Goal: Information Seeking & Learning: Learn about a topic

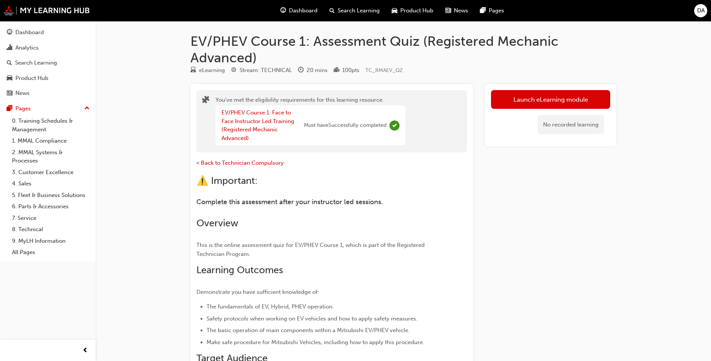
click at [395, 125] on span "Complete" at bounding box center [395, 125] width 10 height 10
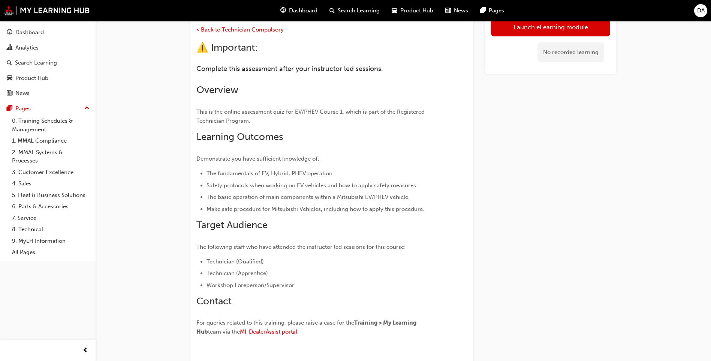
scroll to position [183, 0]
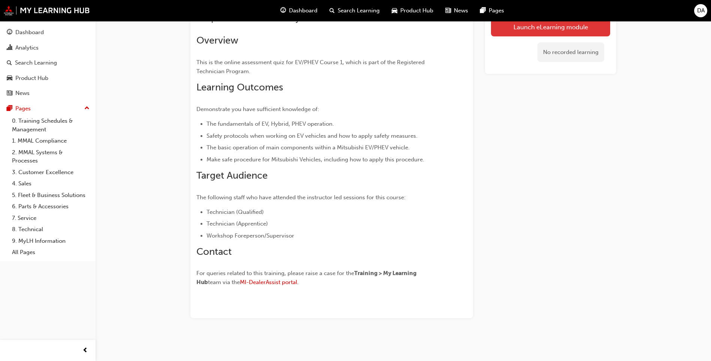
click at [555, 26] on link "Launch eLearning module" at bounding box center [550, 26] width 119 height 19
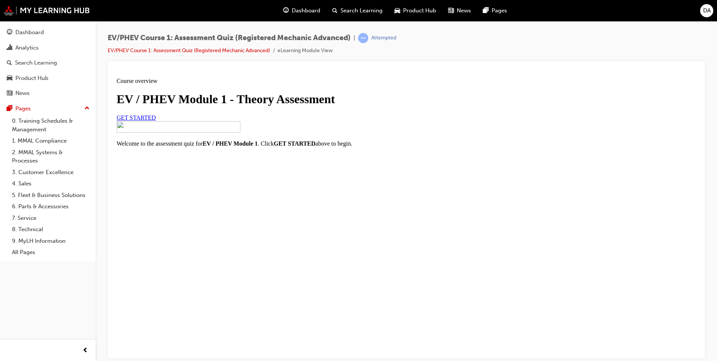
click at [156, 120] on span "GET STARTED" at bounding box center [136, 117] width 39 height 6
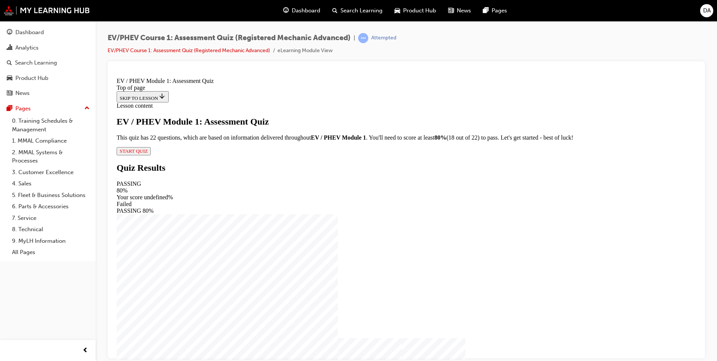
scroll to position [1, 0]
click at [148, 153] on span "START QUIZ" at bounding box center [134, 151] width 28 height 6
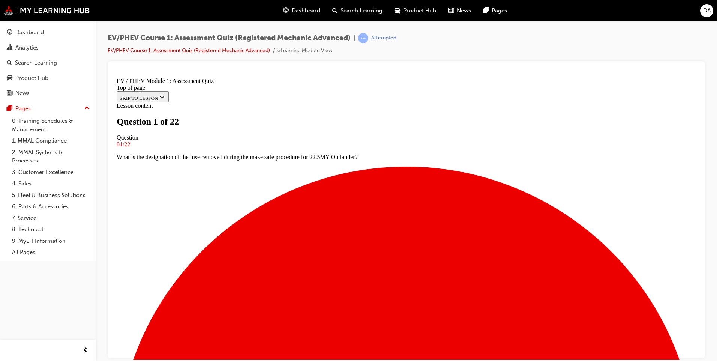
scroll to position [0, 0]
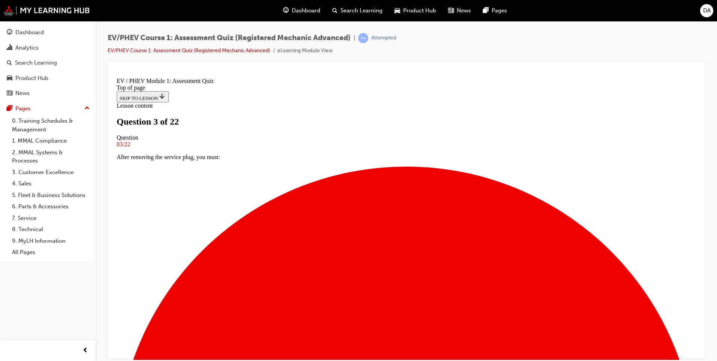
scroll to position [146, 0]
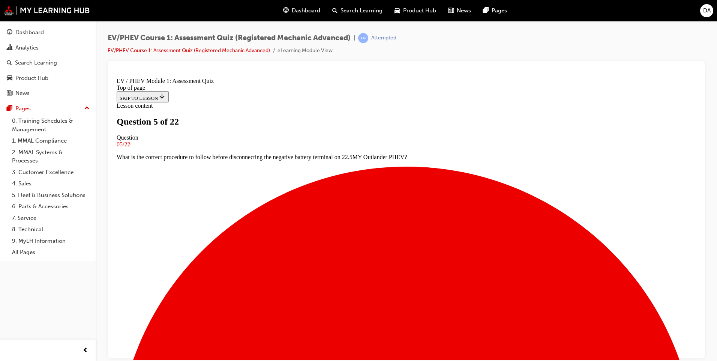
scroll to position [38, 0]
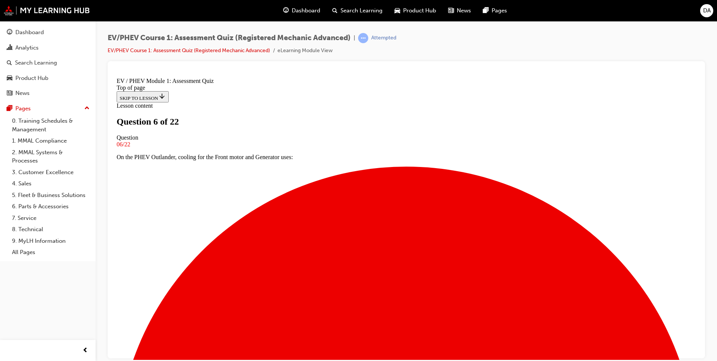
scroll to position [111, 0]
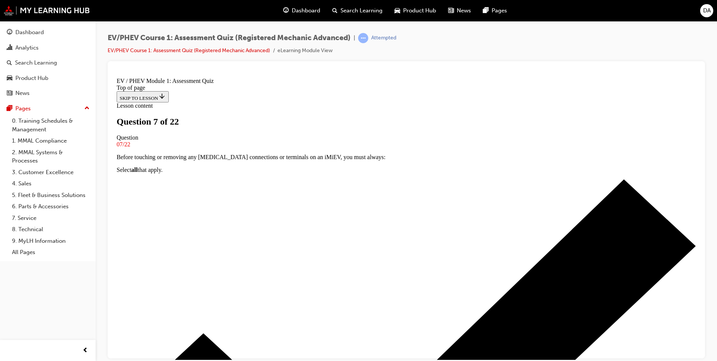
scroll to position [51, 0]
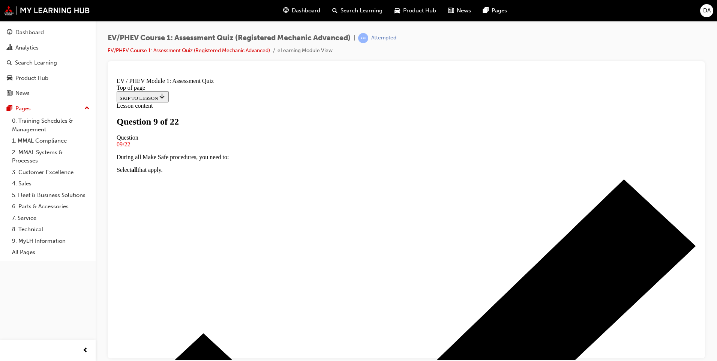
scroll to position [75, 0]
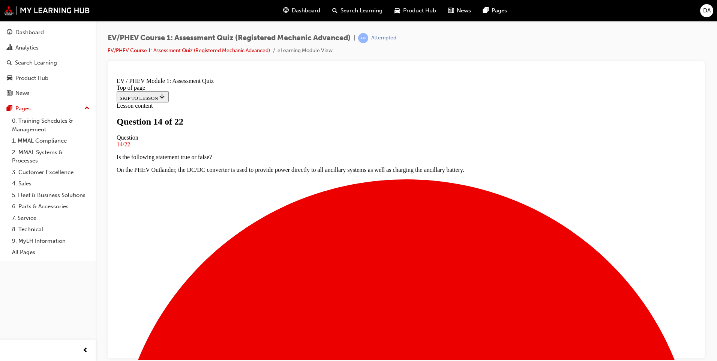
scroll to position [0, 0]
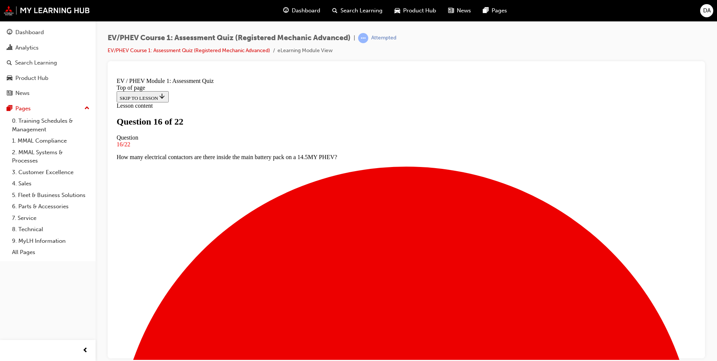
scroll to position [0, 0]
drag, startPoint x: 286, startPoint y: 291, endPoint x: 287, endPoint y: 286, distance: 5.0
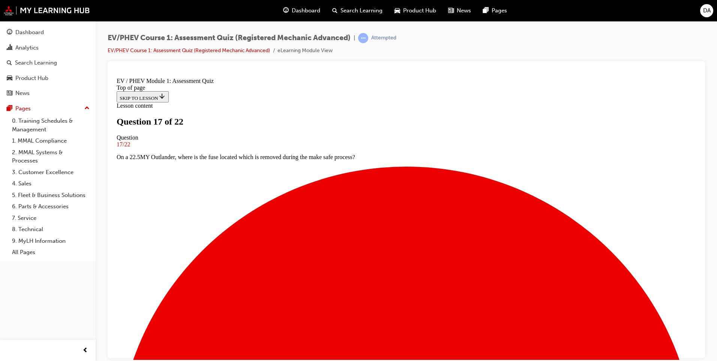
scroll to position [75, 0]
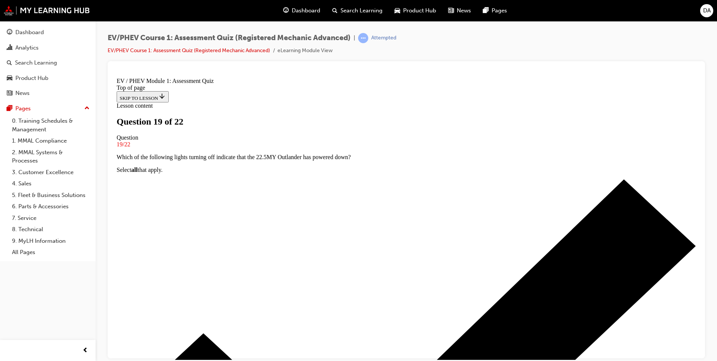
scroll to position [73, 0]
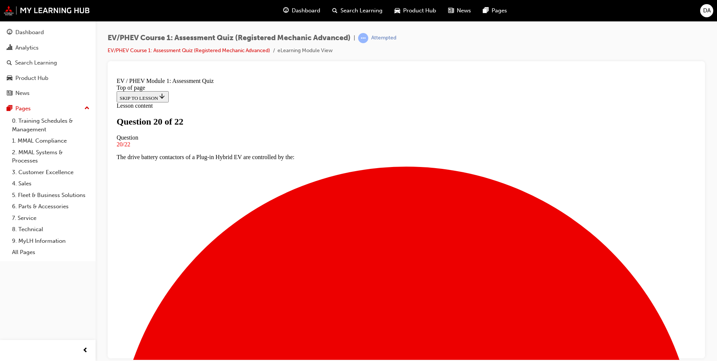
scroll to position [0, 0]
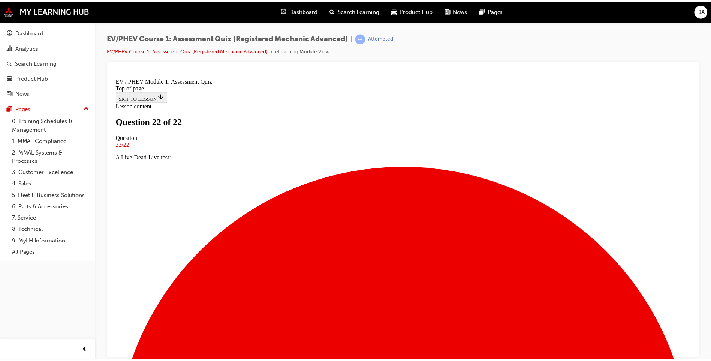
scroll to position [0, 0]
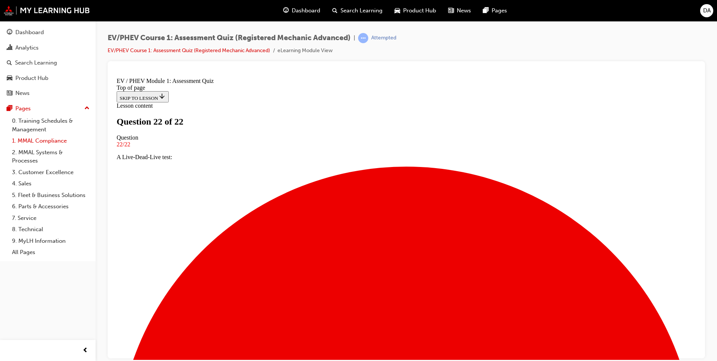
click at [37, 140] on link "1. MMAL Compliance" at bounding box center [51, 141] width 84 height 12
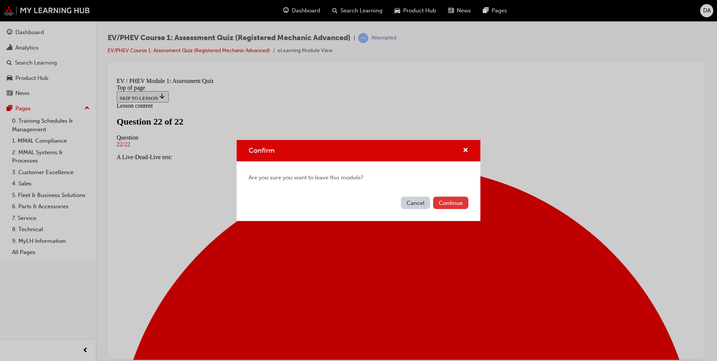
click at [458, 202] on button "Continue" at bounding box center [450, 203] width 35 height 12
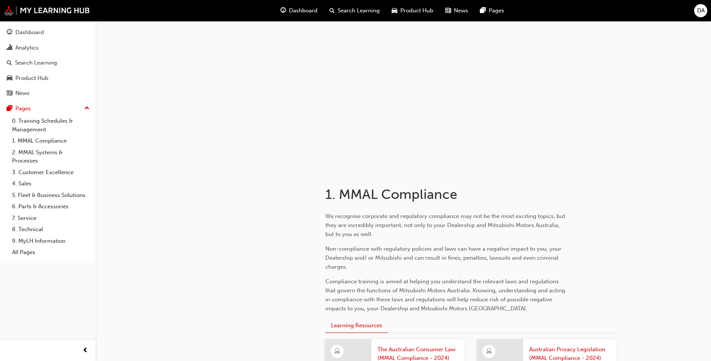
click at [356, 11] on span "Search Learning" at bounding box center [359, 10] width 42 height 9
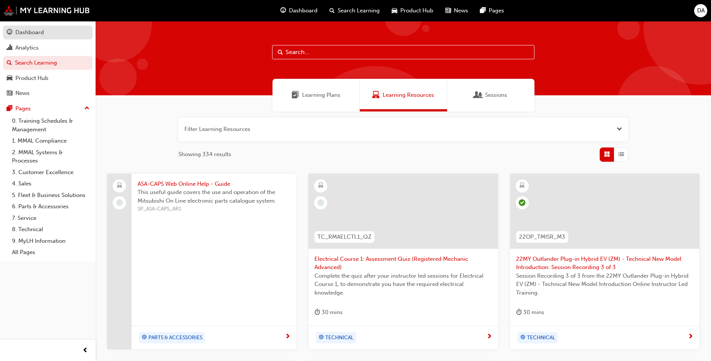
click at [35, 29] on div "Dashboard" at bounding box center [29, 32] width 29 height 9
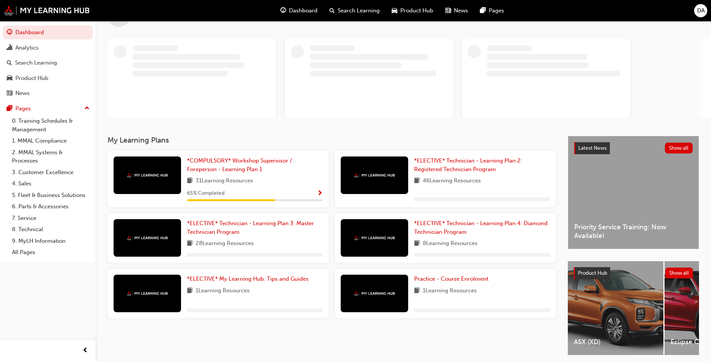
scroll to position [58, 0]
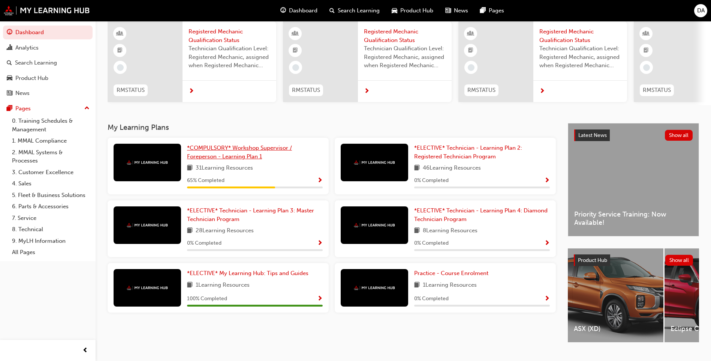
click at [228, 156] on span "*COMPULSORY* Workshop Supervisor / Foreperson - Learning Plan 1" at bounding box center [239, 151] width 105 height 15
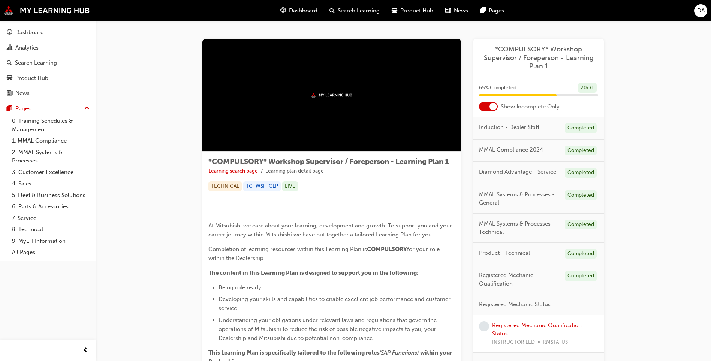
click at [492, 107] on div at bounding box center [494, 107] width 8 height 8
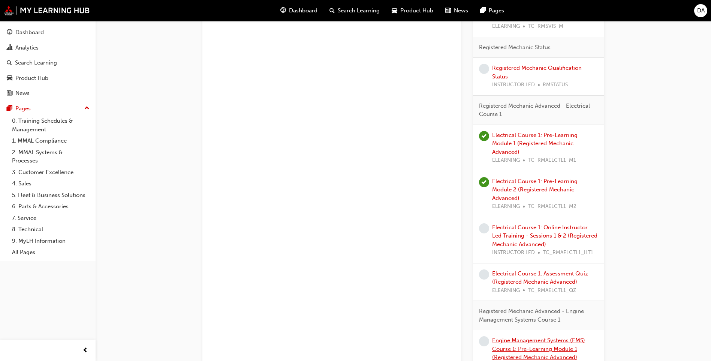
scroll to position [857, 0]
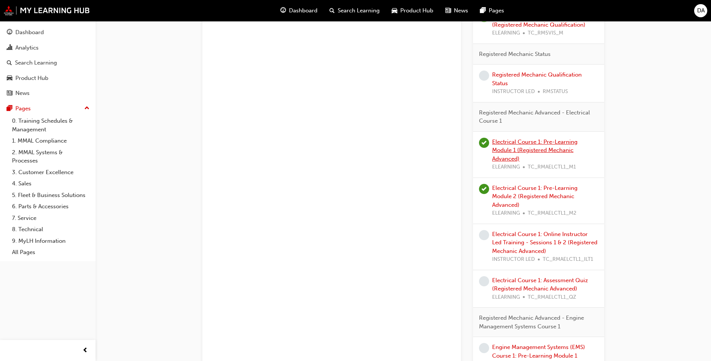
click at [537, 151] on link "Electrical Course 1: Pre-Learning Module 1 (Registered Mechanic Advanced)" at bounding box center [535, 150] width 86 height 24
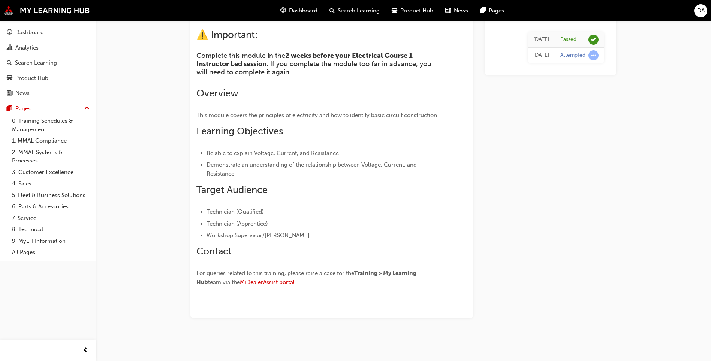
scroll to position [84, 0]
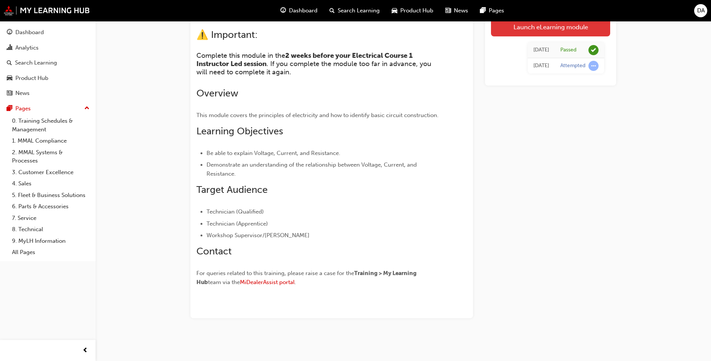
click at [555, 25] on link "Launch eLearning module" at bounding box center [550, 26] width 119 height 19
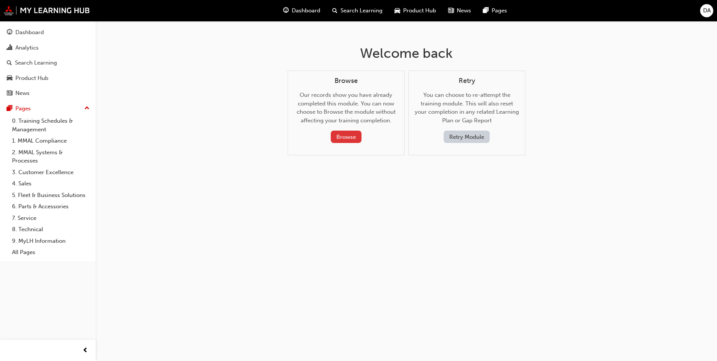
click at [353, 135] on button "Browse" at bounding box center [346, 137] width 31 height 12
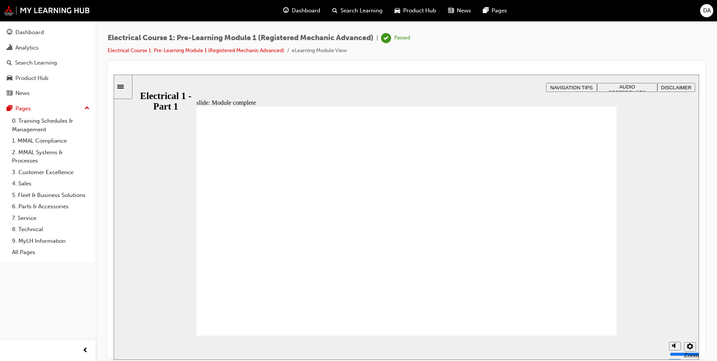
click at [127, 89] on div "Sidebar Toggle" at bounding box center [123, 87] width 13 height 6
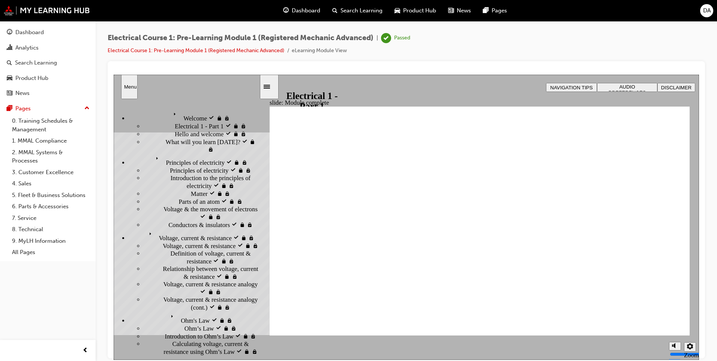
click at [171, 113] on span "Welcome visited" at bounding box center [192, 113] width 42 height 8
click at [179, 161] on span "Principles of electricity visited" at bounding box center [191, 157] width 77 height 8
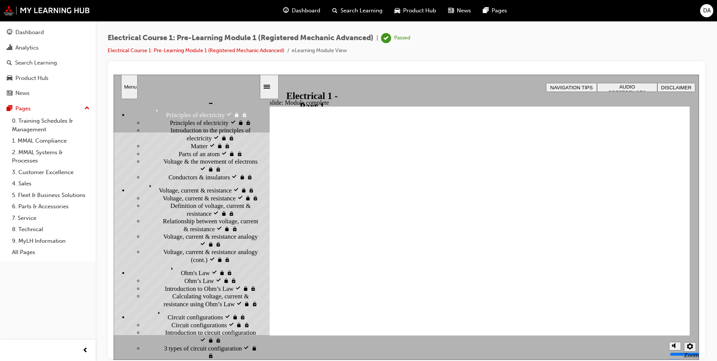
scroll to position [51, 0]
click at [165, 185] on span "Voltage, current & resistance visited" at bounding box center [191, 182] width 91 height 8
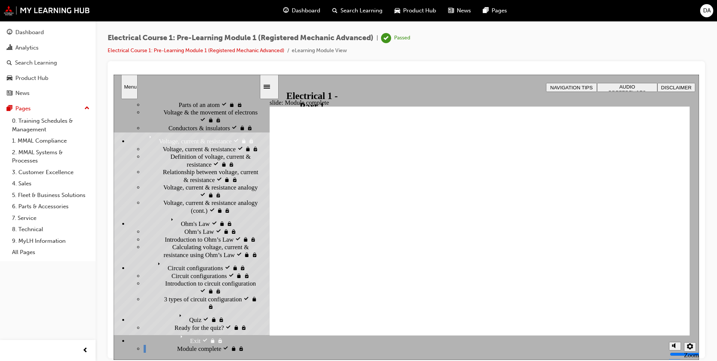
scroll to position [153, 0]
click at [168, 222] on span "Ohm's Law visited" at bounding box center [191, 218] width 47 height 8
drag, startPoint x: 159, startPoint y: 292, endPoint x: 166, endPoint y: 291, distance: 6.8
click at [160, 266] on span "Circuit configurations visited" at bounding box center [192, 262] width 74 height 8
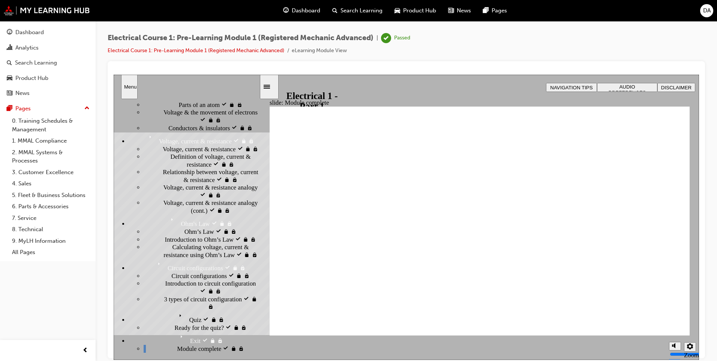
scroll to position [261, 0]
click at [176, 311] on span "Quiz visited" at bounding box center [191, 314] width 31 height 8
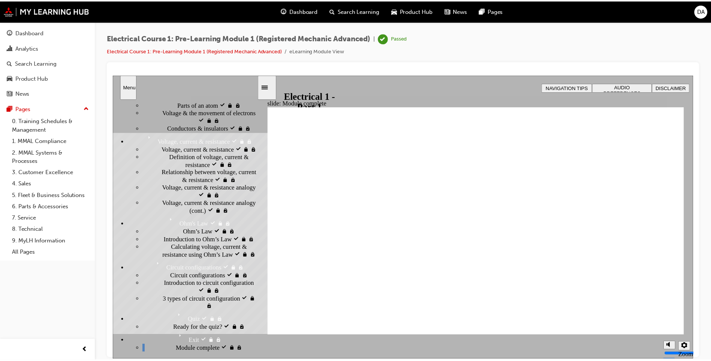
scroll to position [84, 0]
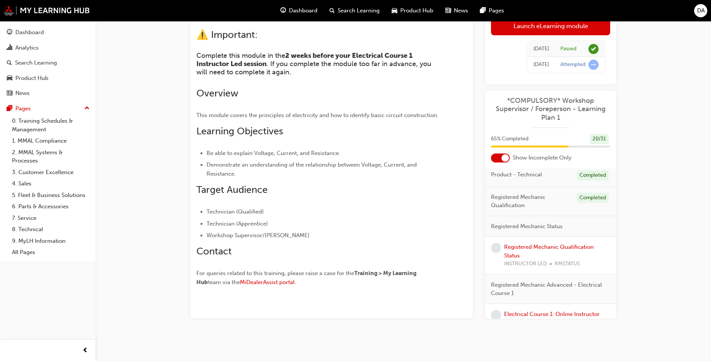
scroll to position [129, 0]
click at [505, 155] on div at bounding box center [506, 158] width 8 height 8
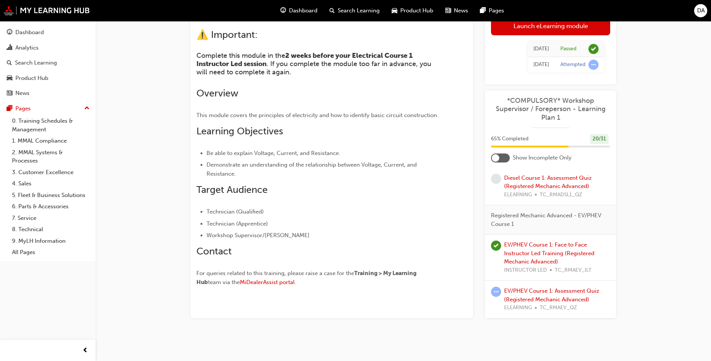
scroll to position [1399, 0]
click at [548, 255] on link "EV/PHEV Course 1: Face to Face Instructor Led Training (Registered Mechanic Adv…" at bounding box center [549, 253] width 90 height 24
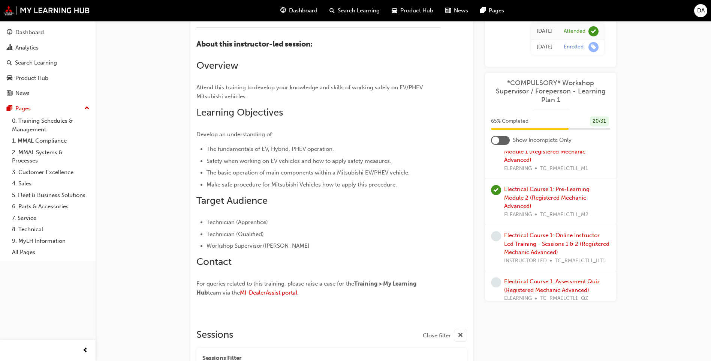
scroll to position [900, 0]
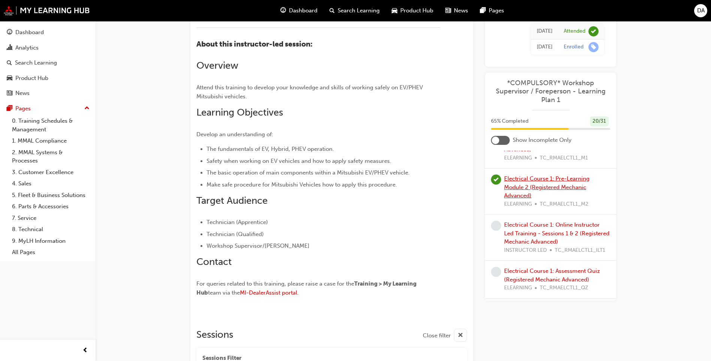
click at [530, 192] on link "Electrical Course 1: Pre-Learning Module 2 (Registered Mechanic Advanced)" at bounding box center [547, 187] width 86 height 24
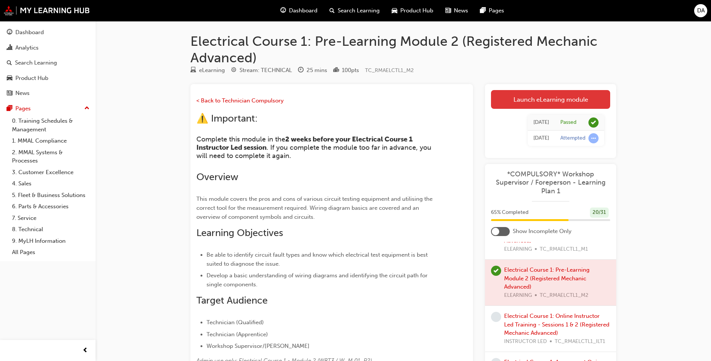
click at [544, 102] on link "Launch eLearning module" at bounding box center [550, 99] width 119 height 19
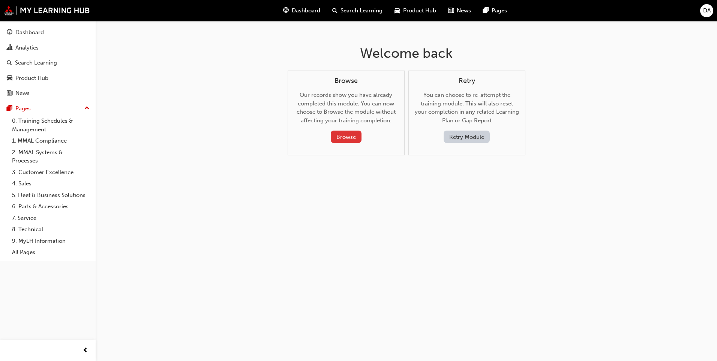
click at [341, 133] on button "Browse" at bounding box center [346, 137] width 31 height 12
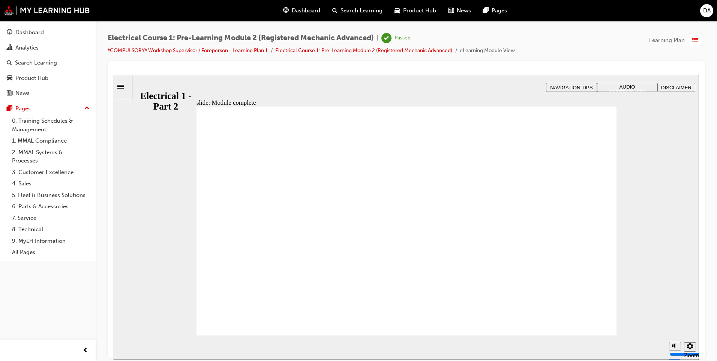
click at [126, 87] on icon "Sidebar Toggle" at bounding box center [122, 86] width 11 height 5
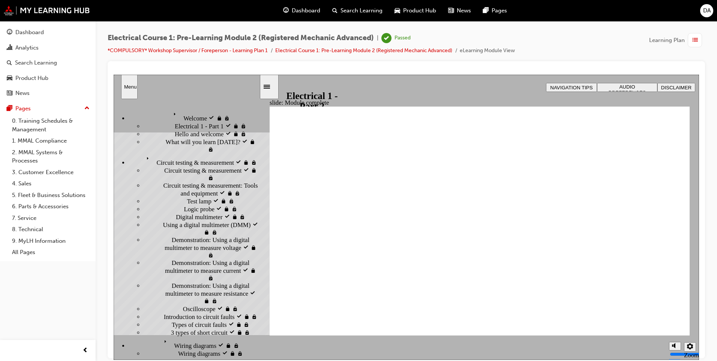
click at [161, 336] on span "Wiring diagrams visited" at bounding box center [191, 340] width 61 height 8
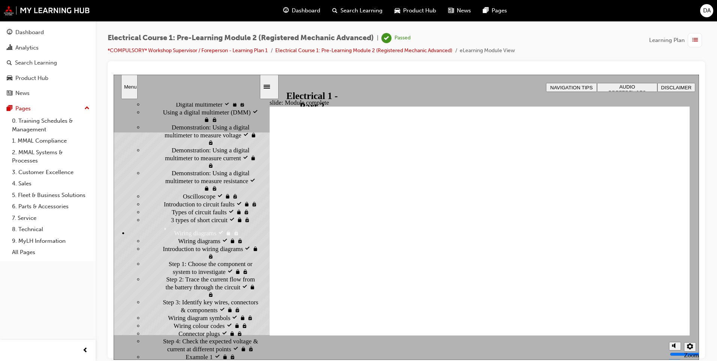
scroll to position [116, 0]
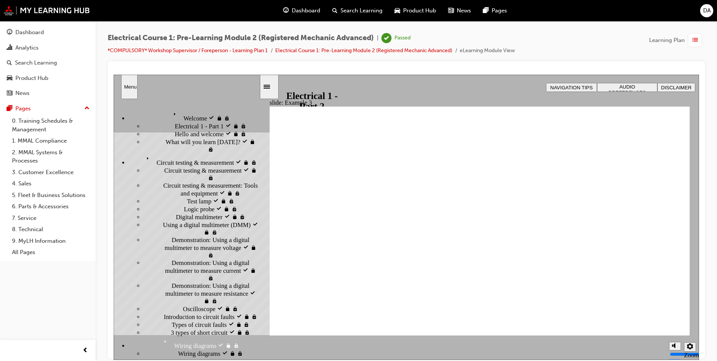
click at [696, 40] on span "list-icon" at bounding box center [695, 40] width 6 height 9
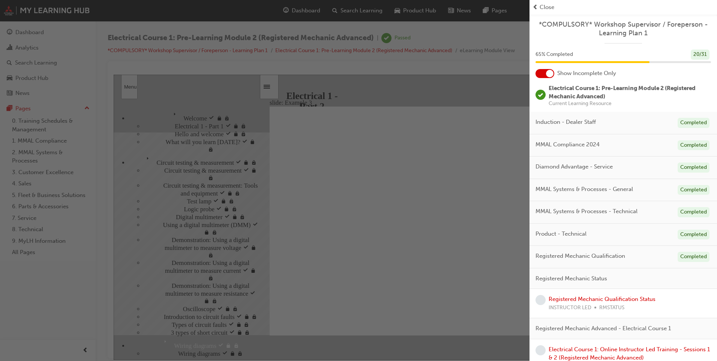
click at [550, 73] on div at bounding box center [550, 74] width 8 height 8
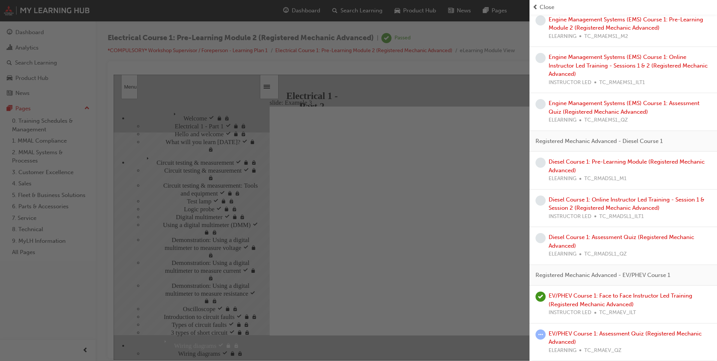
scroll to position [1096, 0]
click at [601, 299] on link "EV/PHEV Course 1: Face to Face Instructor Led Training (Registered Mechanic Adv…" at bounding box center [621, 299] width 144 height 15
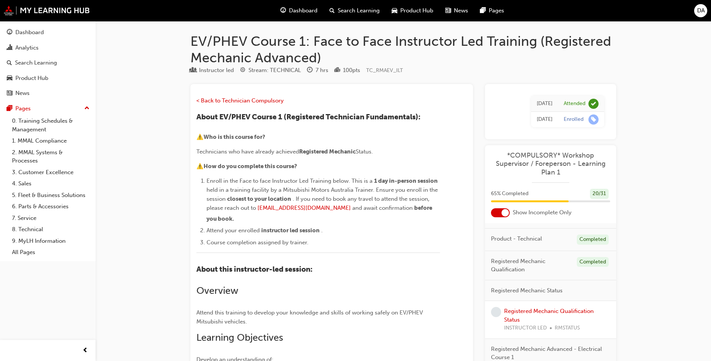
scroll to position [150, 0]
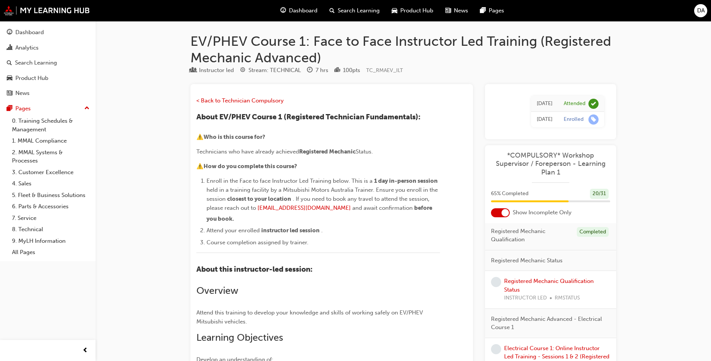
click at [503, 213] on div at bounding box center [506, 213] width 8 height 8
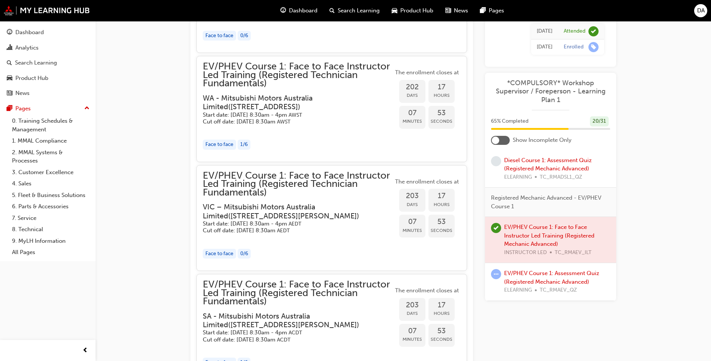
scroll to position [2000, 0]
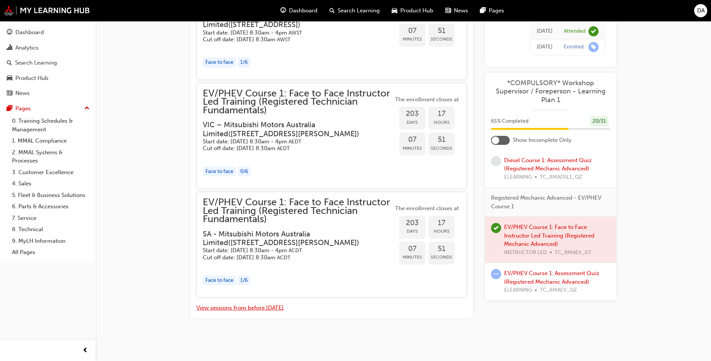
click at [269, 308] on button "View sessions from before [DATE]" at bounding box center [240, 307] width 87 height 9
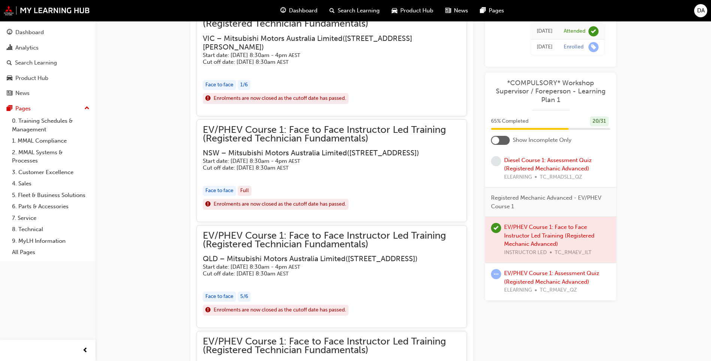
scroll to position [10929, 0]
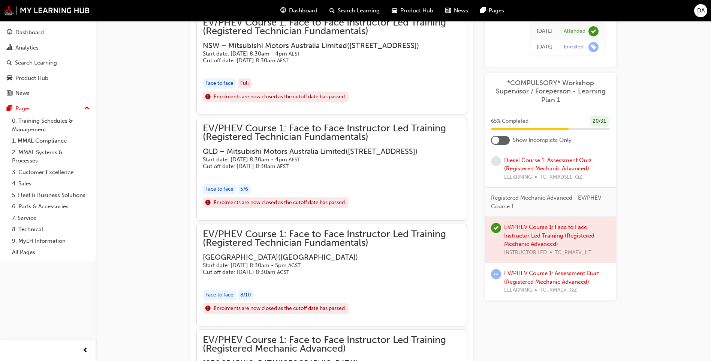
click at [543, 276] on div "EV/PHEV Course 1: Assessment Quiz (Registered Mechanic Advanced) ELEARNING TC_R…" at bounding box center [557, 282] width 106 height 26
click at [548, 272] on link "EV/PHEV Course 1: Assessment Quiz (Registered Mechanic Advanced)" at bounding box center [551, 277] width 95 height 15
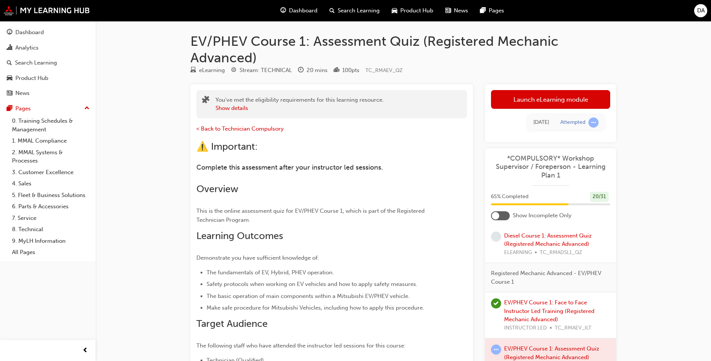
click at [552, 306] on div "EV/PHEV Course 1: Face to Face Instructor Led Training (Registered Mechanic Adv…" at bounding box center [557, 315] width 106 height 34
click at [555, 304] on link "EV/PHEV Course 1: Face to Face Instructor Led Training (Registered Mechanic Adv…" at bounding box center [549, 311] width 90 height 24
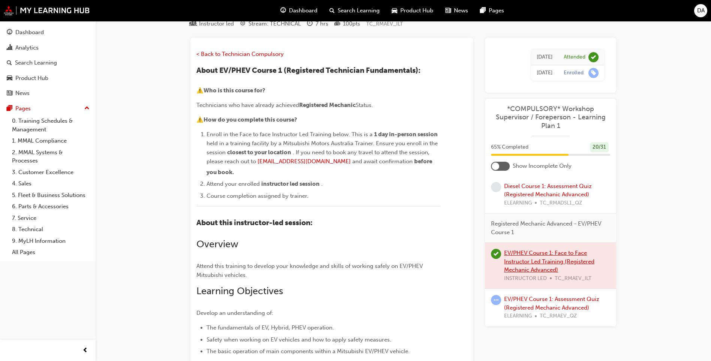
scroll to position [75, 0]
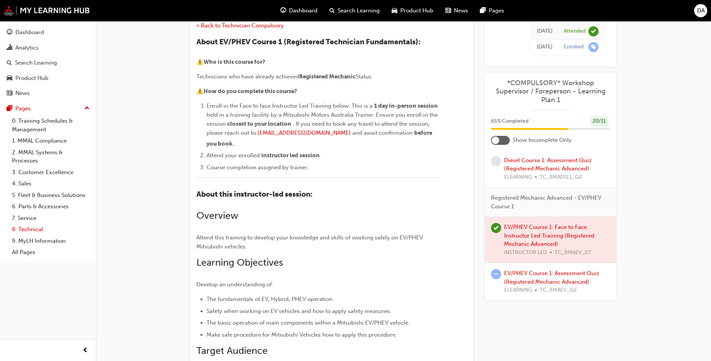
click at [34, 230] on link "8. Technical" at bounding box center [51, 230] width 84 height 12
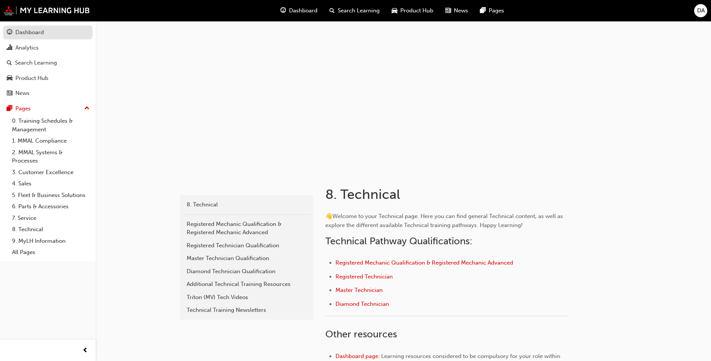
click at [42, 33] on div "Dashboard" at bounding box center [29, 32] width 29 height 9
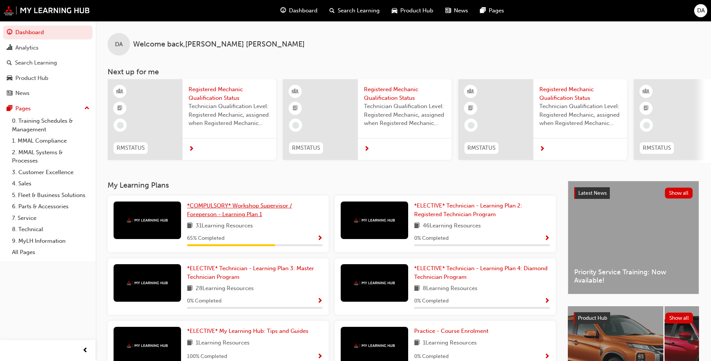
click at [238, 209] on span "*COMPULSORY* Workshop Supervisor / Foreperson - Learning Plan 1" at bounding box center [239, 209] width 105 height 15
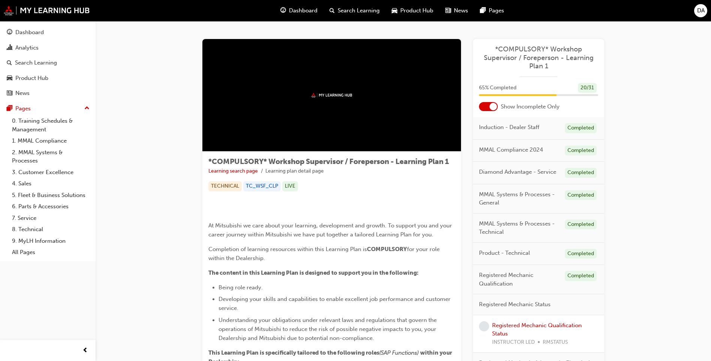
click at [494, 107] on div at bounding box center [494, 107] width 8 height 8
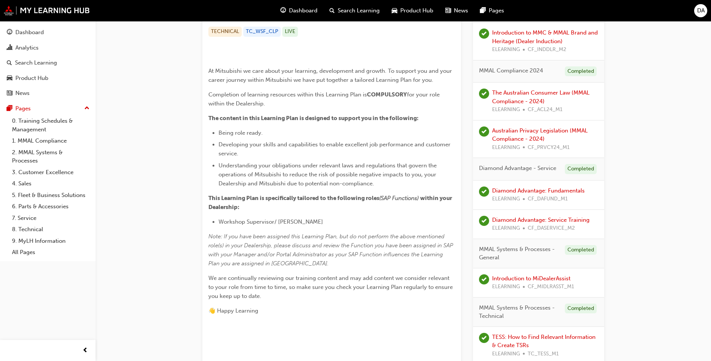
scroll to position [75, 0]
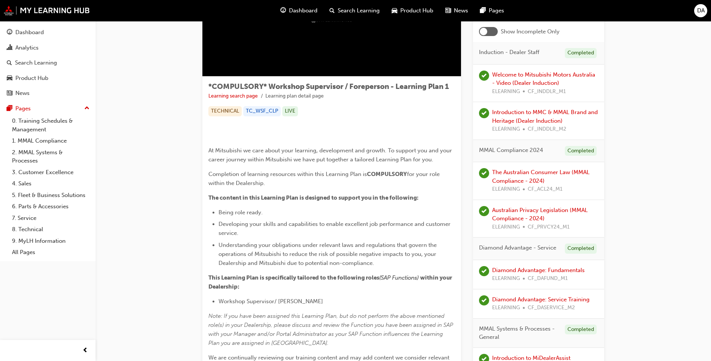
click at [488, 32] on div at bounding box center [488, 31] width 19 height 9
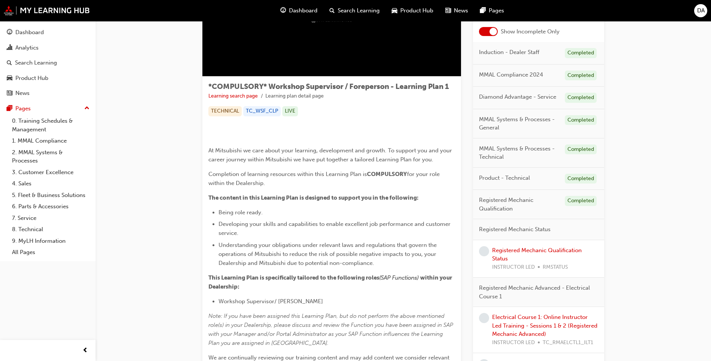
drag, startPoint x: 469, startPoint y: 71, endPoint x: 665, endPoint y: 154, distance: 212.6
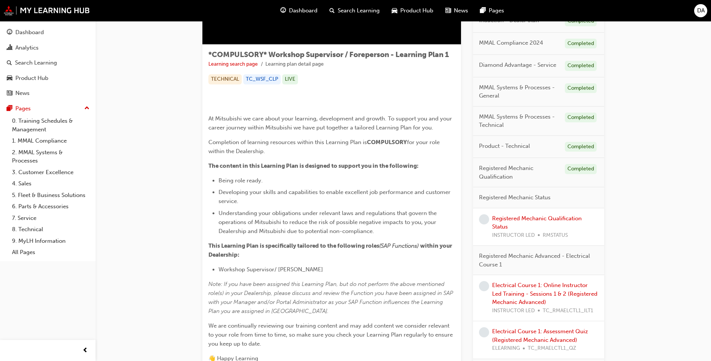
scroll to position [0, 0]
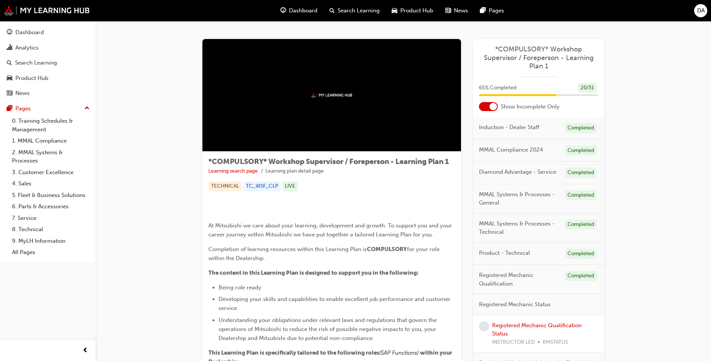
click at [494, 106] on div at bounding box center [494, 107] width 8 height 8
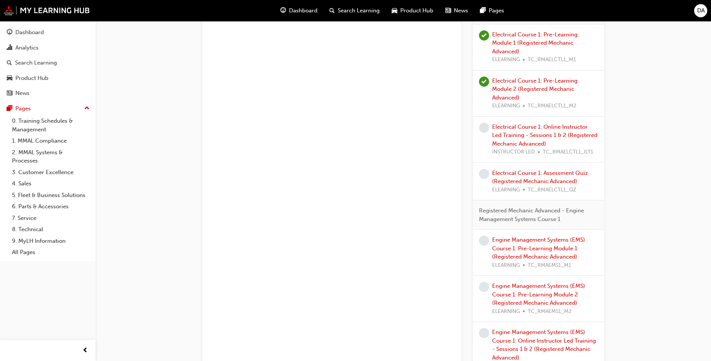
scroll to position [975, 0]
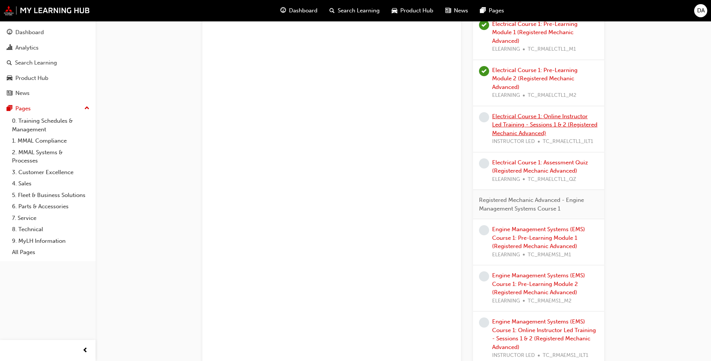
click at [520, 123] on link "Electrical Course 1: Online Instructor Led Training - Sessions 1 & 2 (Registere…" at bounding box center [544, 125] width 105 height 24
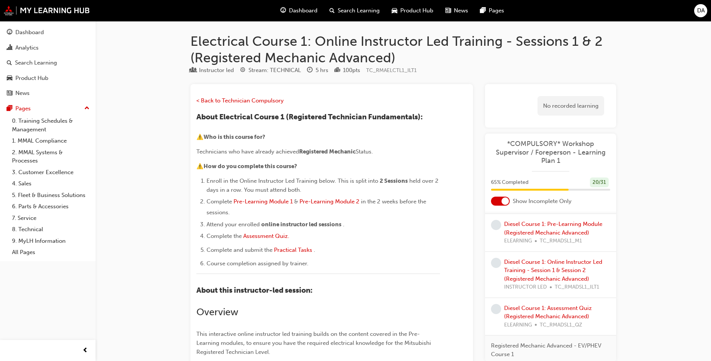
scroll to position [654, 0]
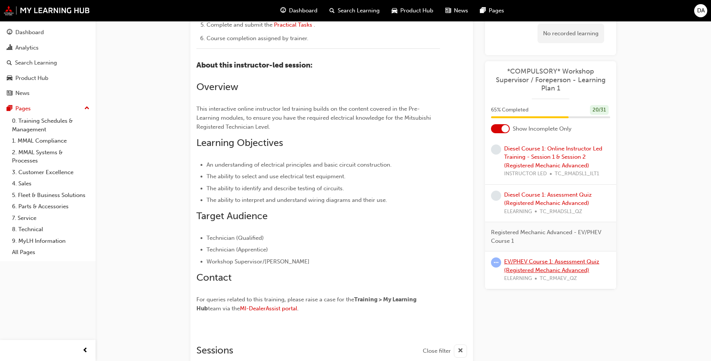
click at [537, 264] on link "EV/PHEV Course 1: Assessment Quiz (Registered Mechanic Advanced)" at bounding box center [551, 265] width 95 height 15
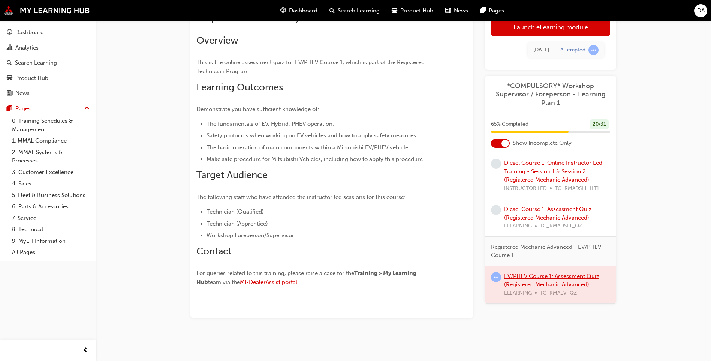
scroll to position [149, 0]
click at [273, 283] on span "MI-DealerAssist portal" at bounding box center [268, 282] width 57 height 7
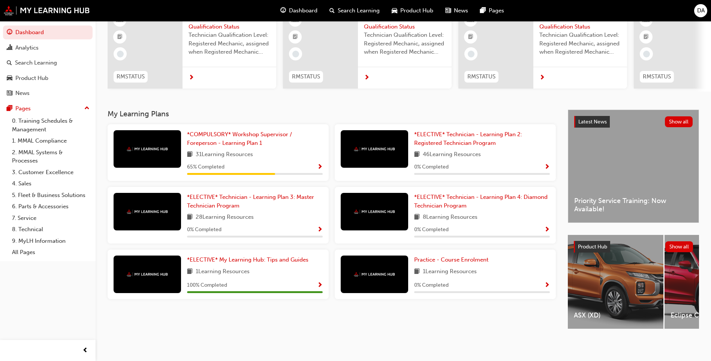
scroll to position [77, 0]
click at [468, 257] on span "Practice - Course Enrolment" at bounding box center [451, 259] width 74 height 7
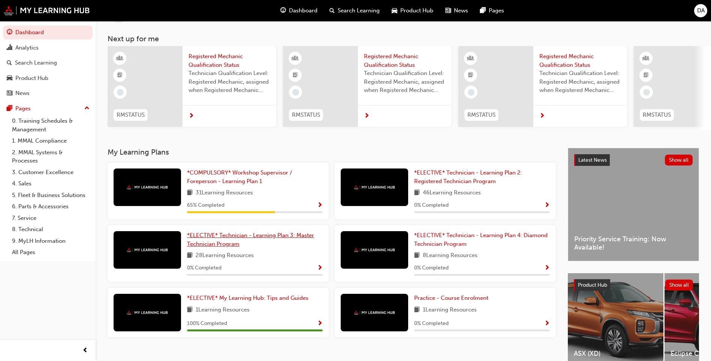
scroll to position [77, 0]
